Goal: Task Accomplishment & Management: Complete application form

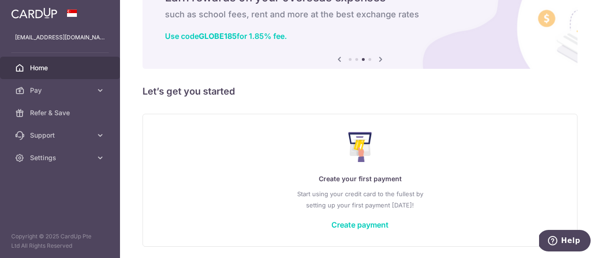
scroll to position [83, 0]
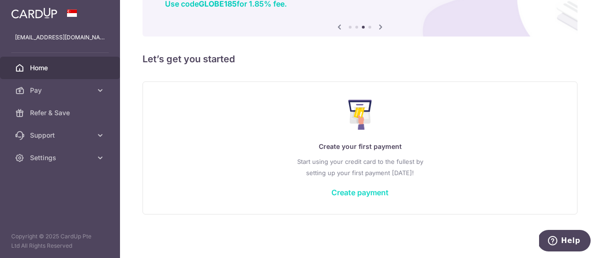
click at [357, 193] on link "Create payment" at bounding box center [359, 192] width 57 height 9
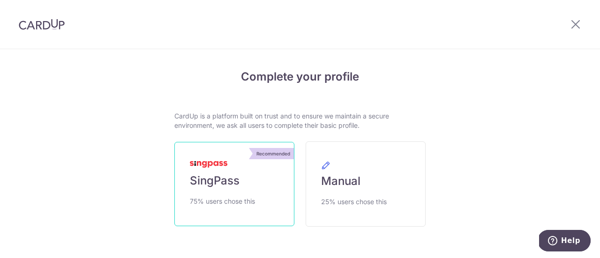
click at [239, 182] on link "Recommended SingPass 75% users chose this" at bounding box center [234, 184] width 120 height 84
